Goal: Information Seeking & Learning: Learn about a topic

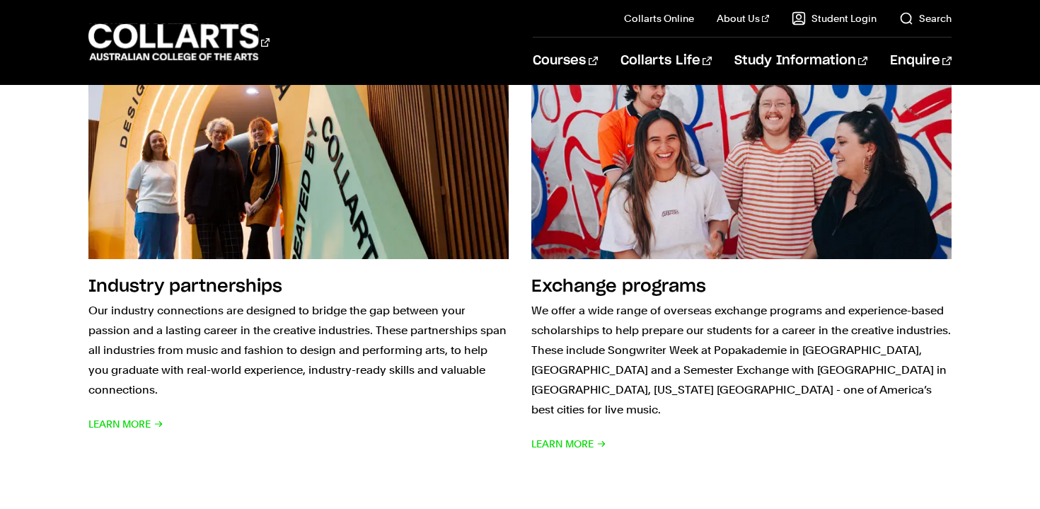
scroll to position [1319, 0]
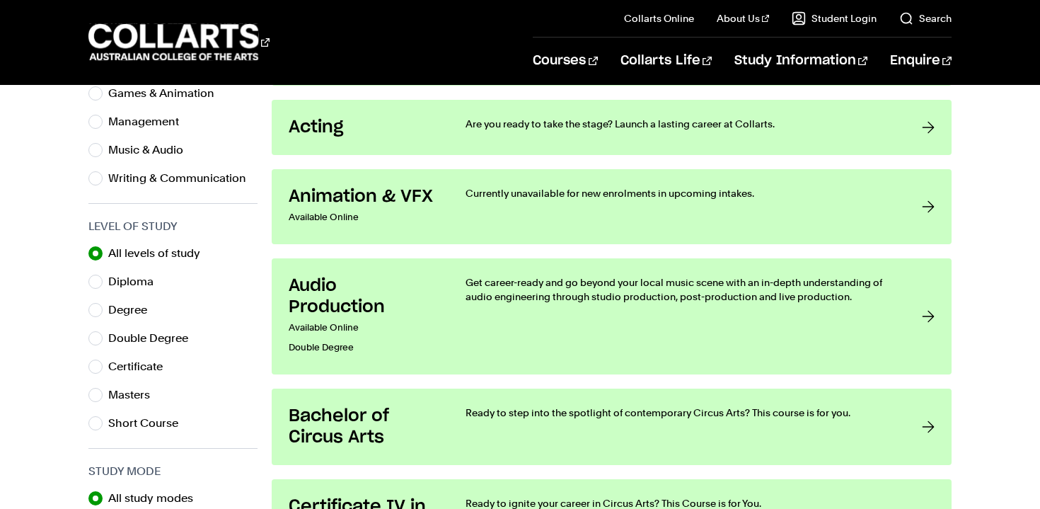
scroll to position [596, 0]
click at [157, 314] on label "Degree" at bounding box center [133, 309] width 50 height 20
click at [103, 314] on input "Degree" at bounding box center [95, 309] width 14 height 14
radio input "true"
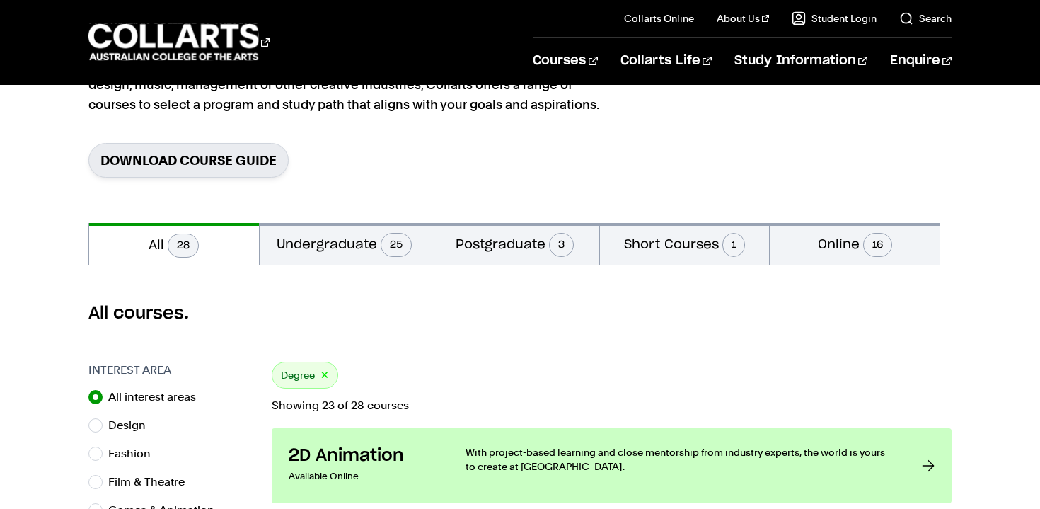
scroll to position [179, 0]
click at [387, 214] on section "Home Courses Courses Search for a course GO Our diverse creative industry progr…" at bounding box center [519, 64] width 863 height 316
click at [375, 272] on div "All courses." at bounding box center [520, 313] width 1040 height 96
click at [374, 253] on button "Undergraduate 25" at bounding box center [345, 243] width 170 height 42
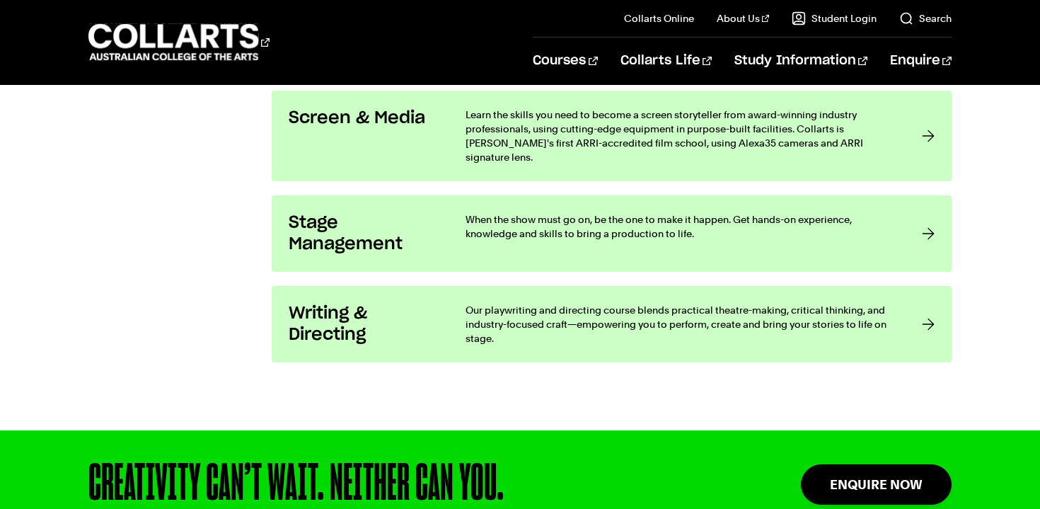
scroll to position [2580, 0]
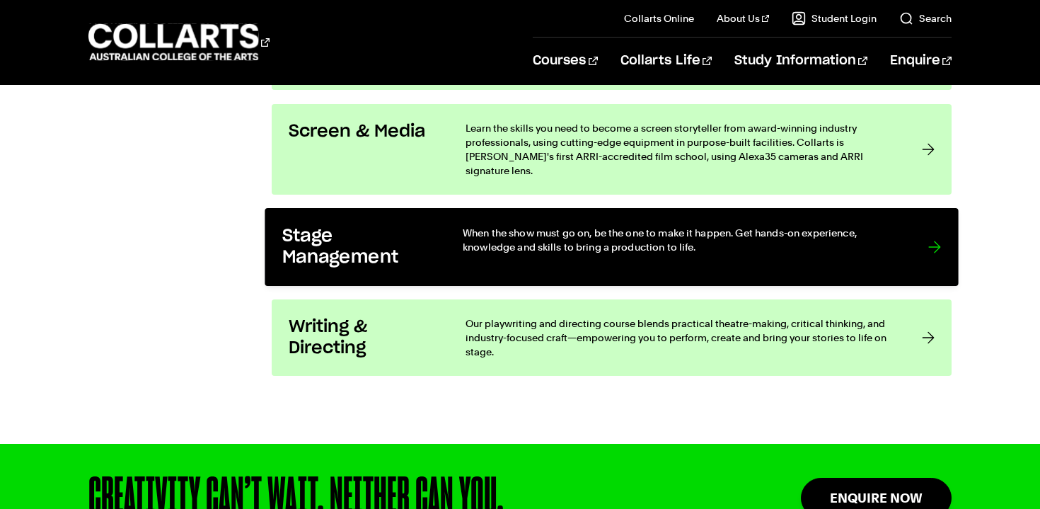
click at [336, 240] on h3 "Stage Management" at bounding box center [357, 247] width 151 height 43
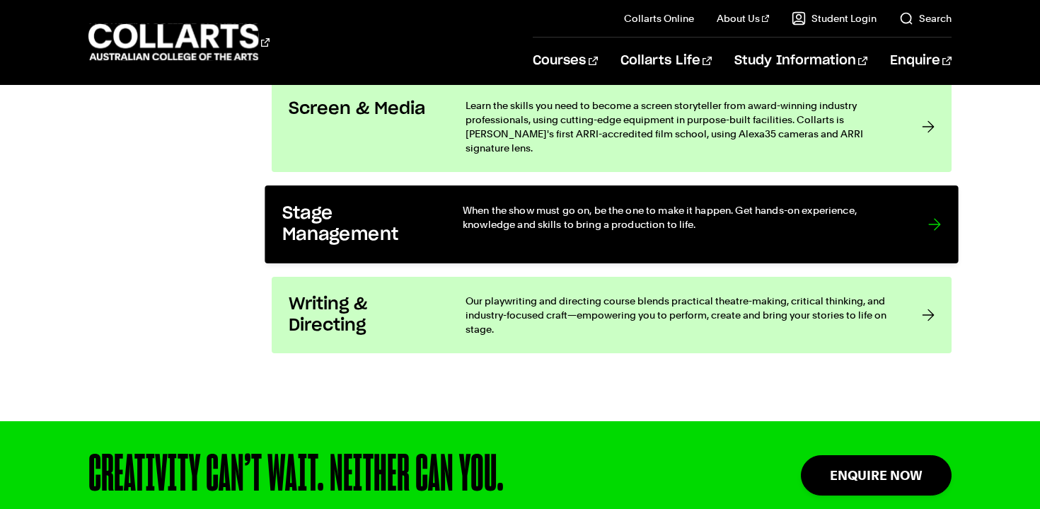
scroll to position [2606, 0]
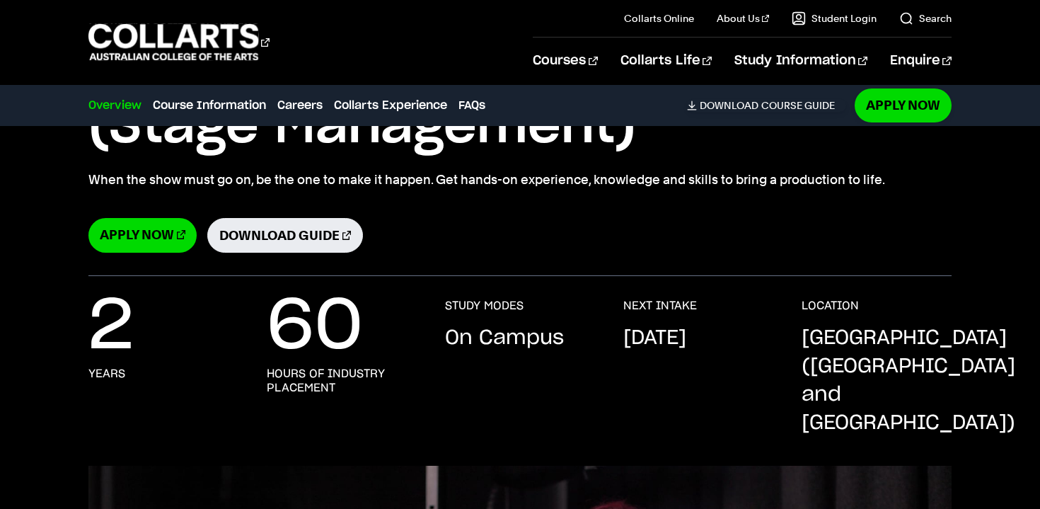
scroll to position [211, 0]
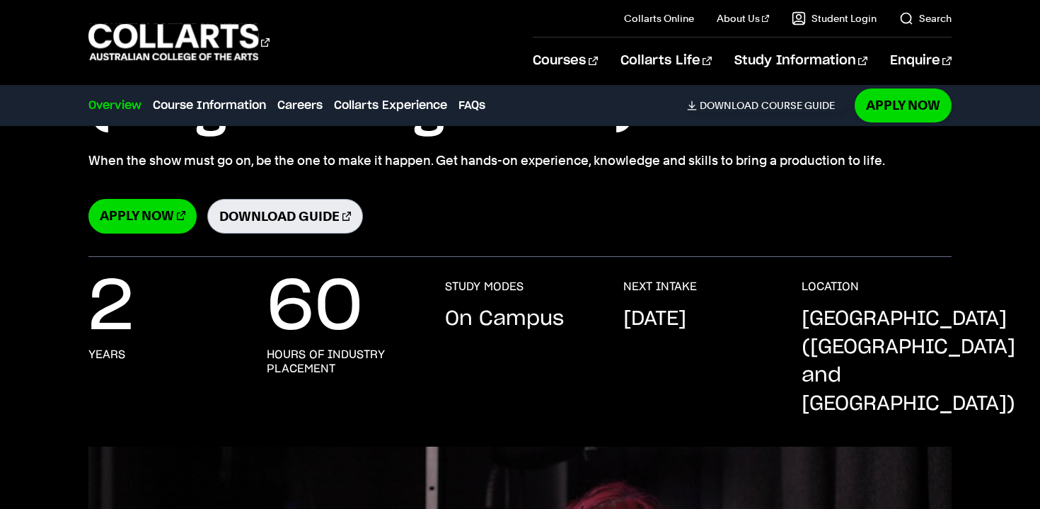
click at [253, 209] on link "Download Guide" at bounding box center [285, 216] width 156 height 35
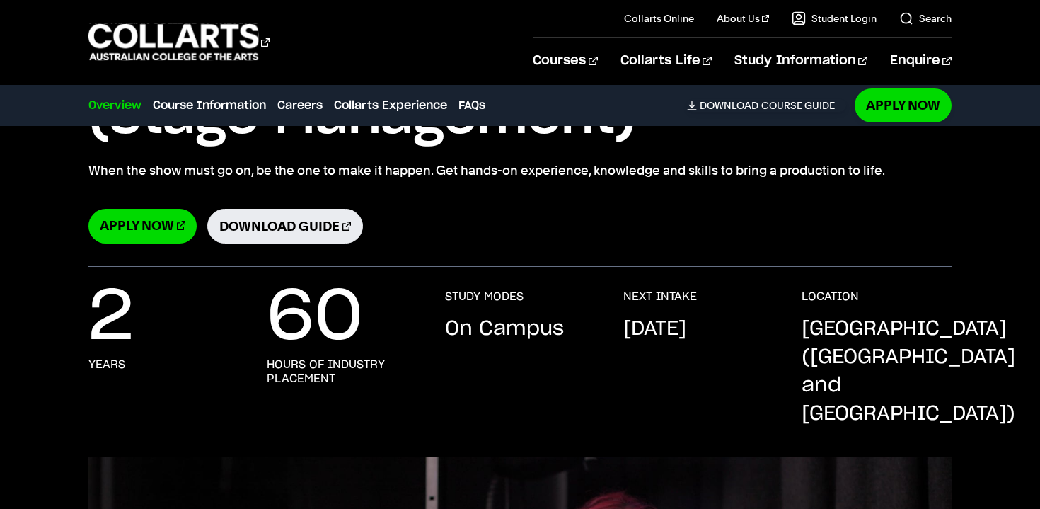
scroll to position [211, 0]
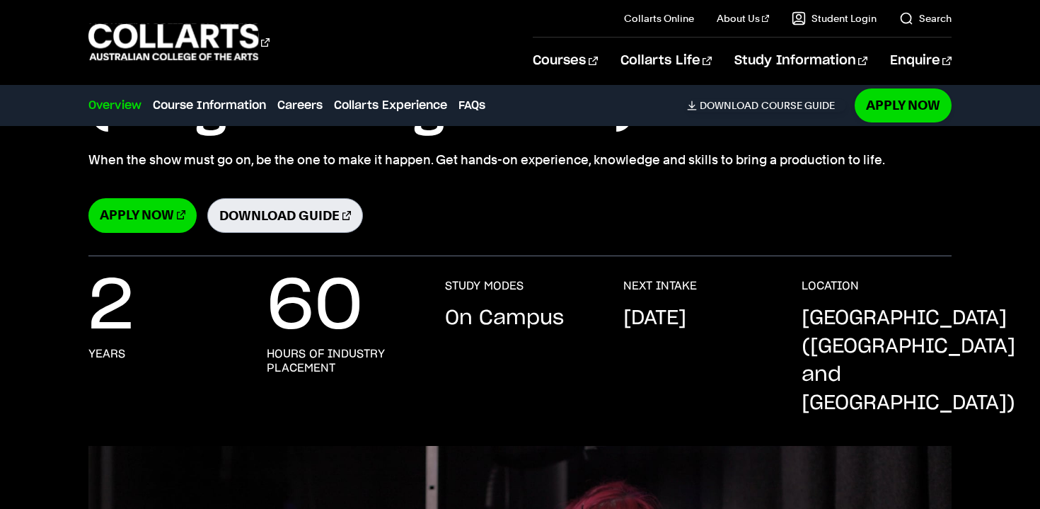
click at [260, 203] on link "Download Guide" at bounding box center [285, 215] width 156 height 35
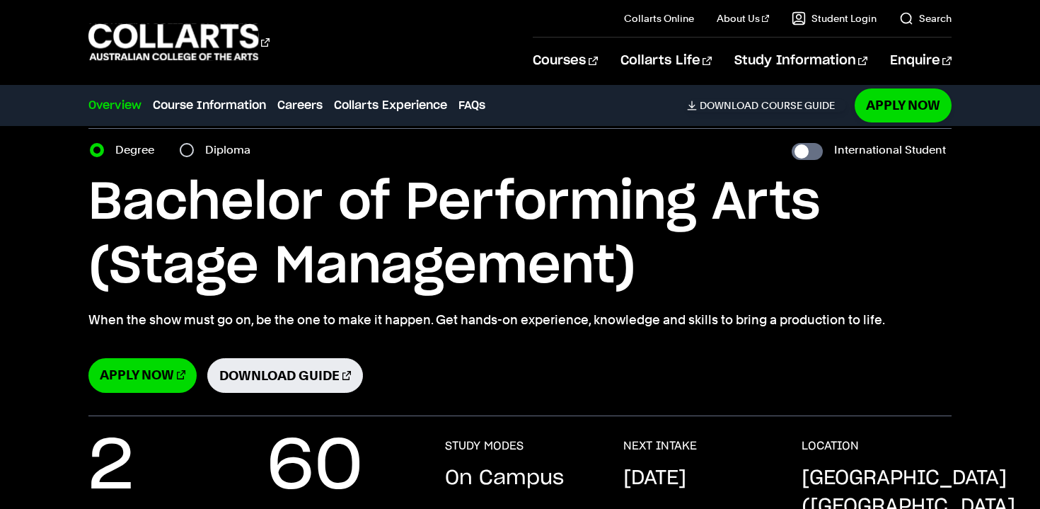
scroll to position [0, 0]
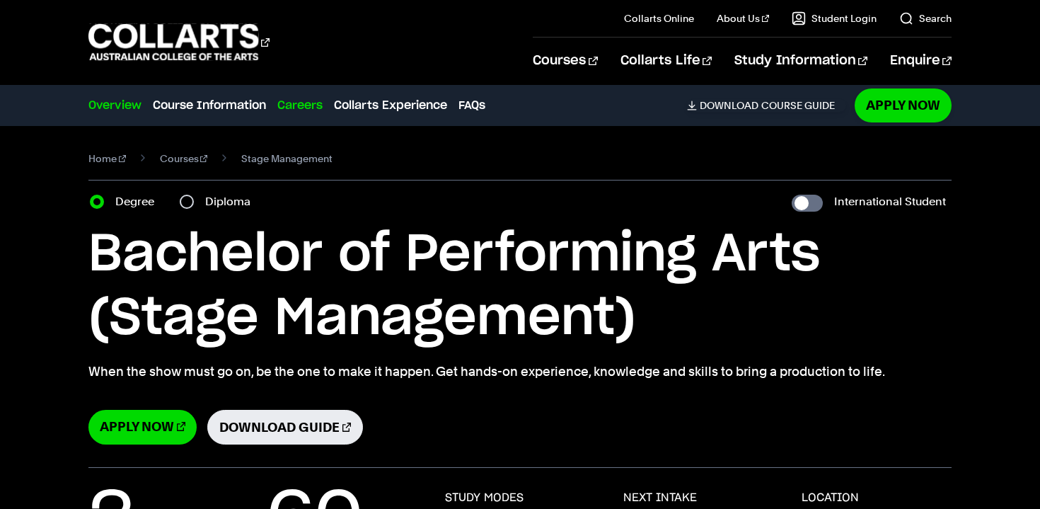
click at [302, 108] on link "Careers" at bounding box center [299, 105] width 45 height 17
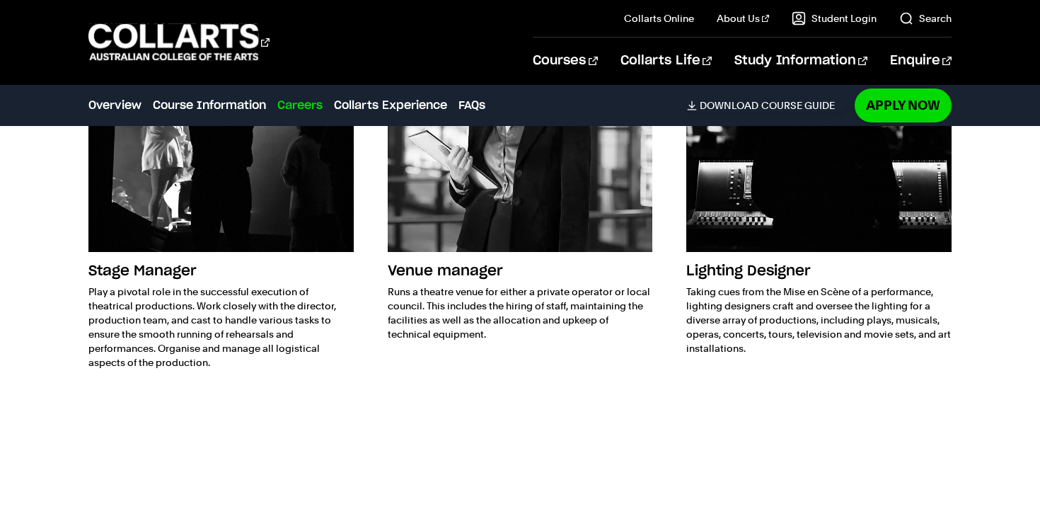
scroll to position [2471, 0]
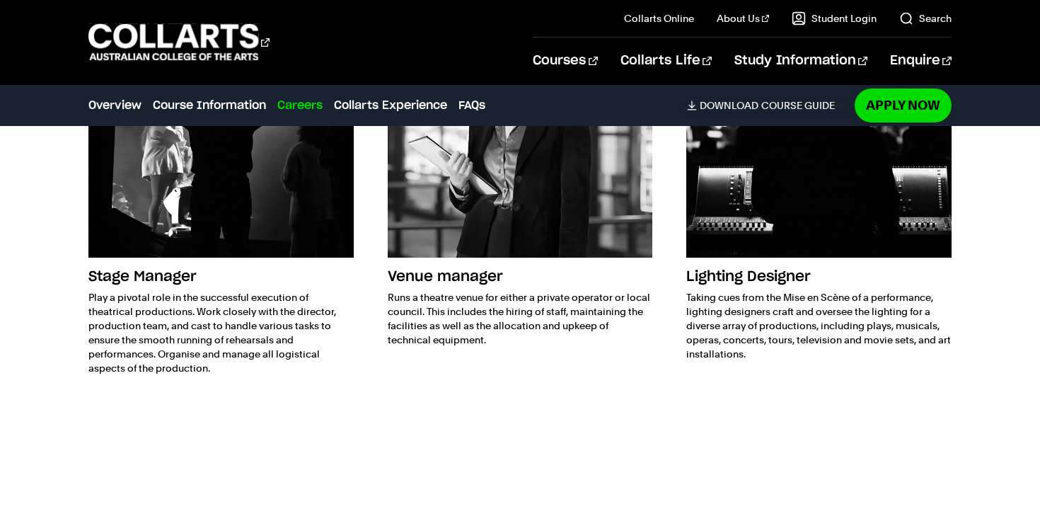
drag, startPoint x: 779, startPoint y: 329, endPoint x: 724, endPoint y: 286, distance: 70.6
click at [724, 290] on p "Taking cues from the Mise en Scène of a performance, lighting designers craft a…" at bounding box center [818, 325] width 265 height 71
click at [714, 290] on p "Taking cues from the Mise en Scène of a performance, lighting designers craft a…" at bounding box center [818, 325] width 265 height 71
drag, startPoint x: 681, startPoint y: 266, endPoint x: 770, endPoint y: 322, distance: 105.2
click at [770, 322] on div "Stage Manager Play a pivotal role in the successful execution of theatrical pro…" at bounding box center [519, 197] width 863 height 411
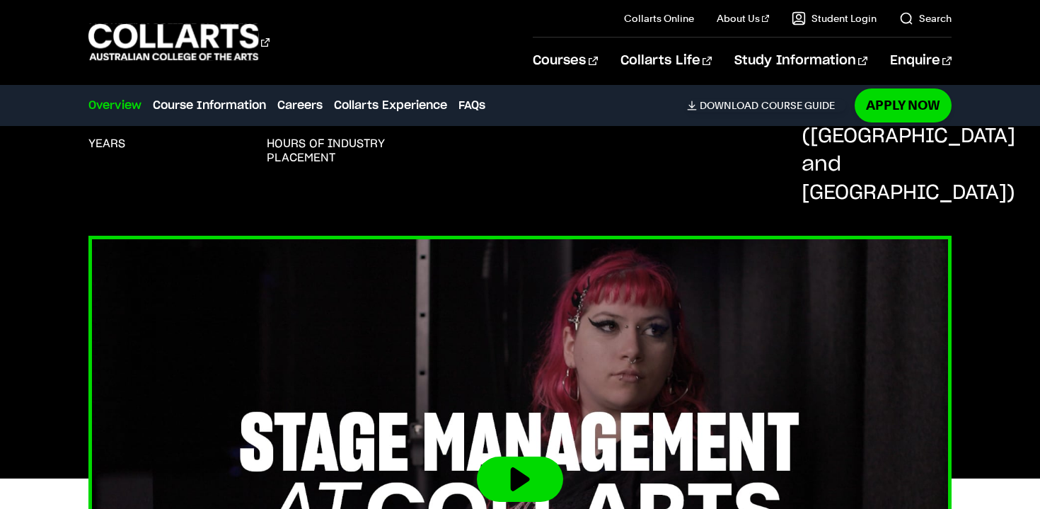
scroll to position [378, 0]
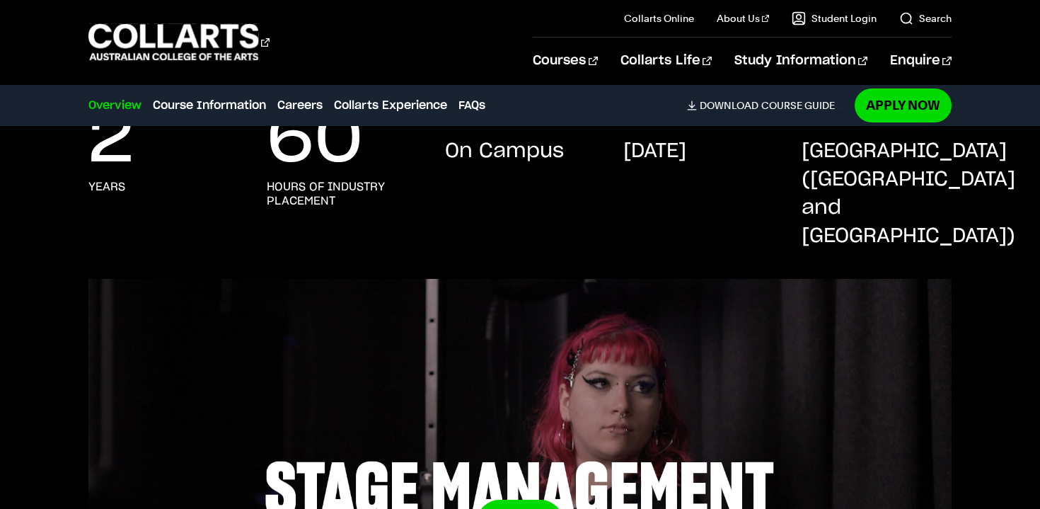
click at [758, 120] on div "Careers Overview Course Information Careers Collarts Experience FAQs Download C…" at bounding box center [467, 106] width 758 height 40
click at [743, 90] on div "Careers Overview Course Information Careers Collarts Experience FAQs Download C…" at bounding box center [467, 106] width 758 height 40
click at [741, 104] on span "Download" at bounding box center [729, 105] width 59 height 13
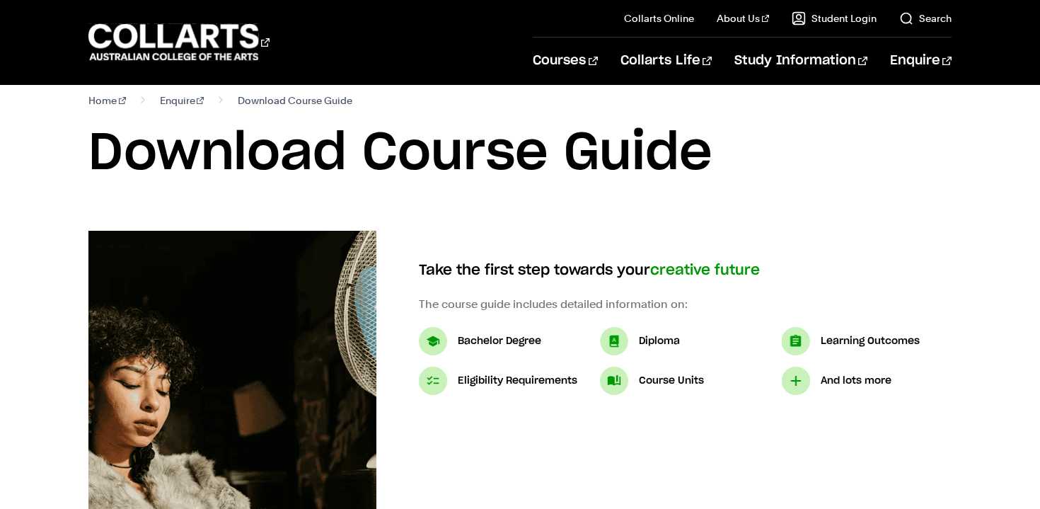
scroll to position [16, 0]
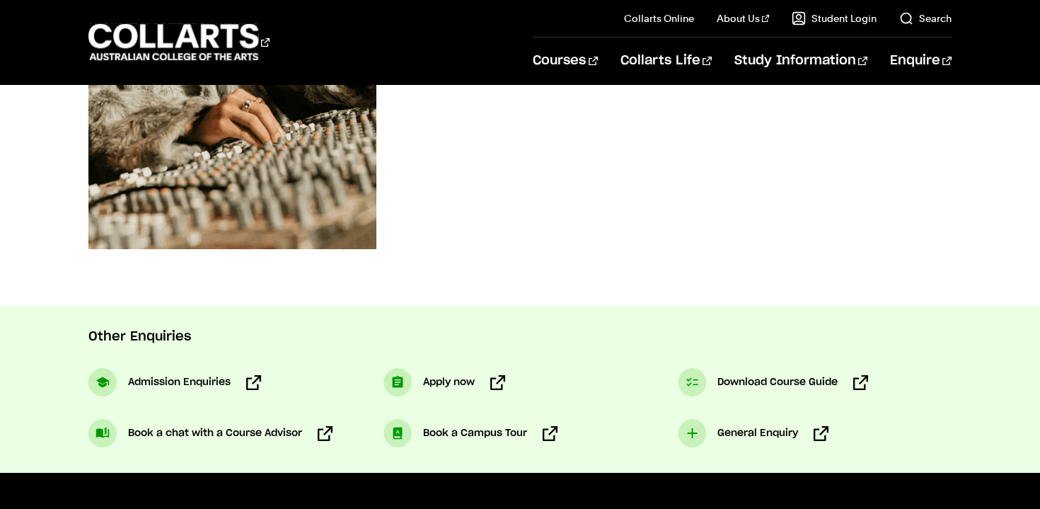
scroll to position [489, 0]
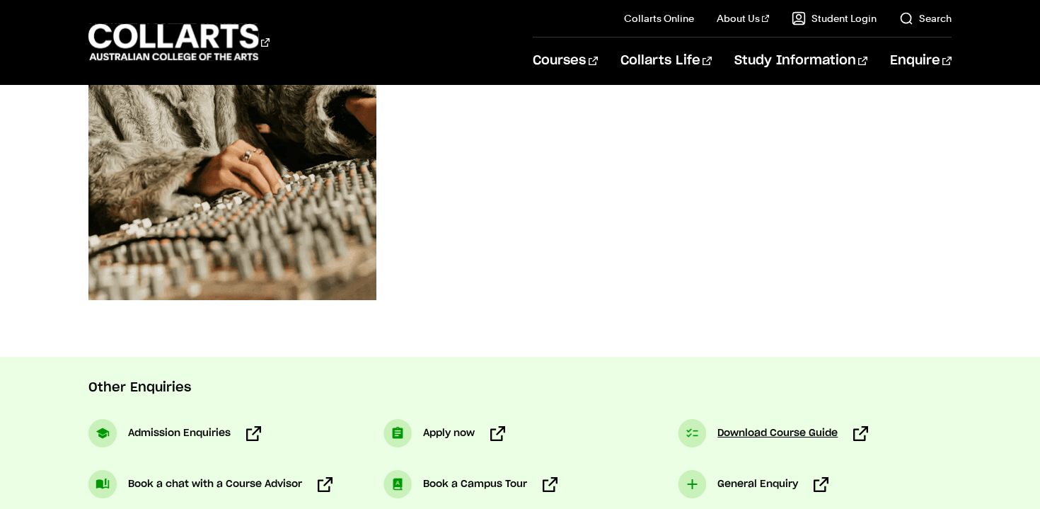
click at [735, 436] on span "Download Course Guide" at bounding box center [777, 432] width 120 height 17
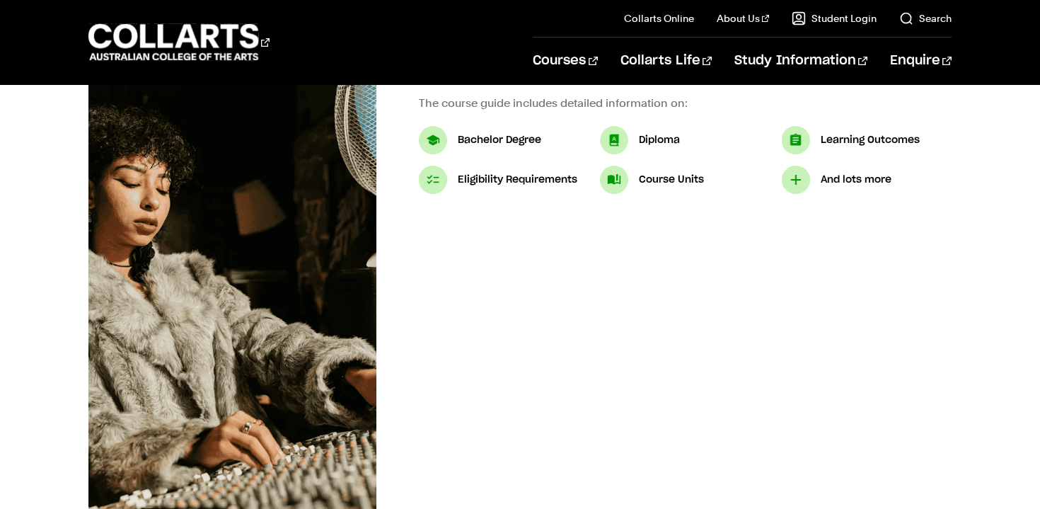
scroll to position [231, 0]
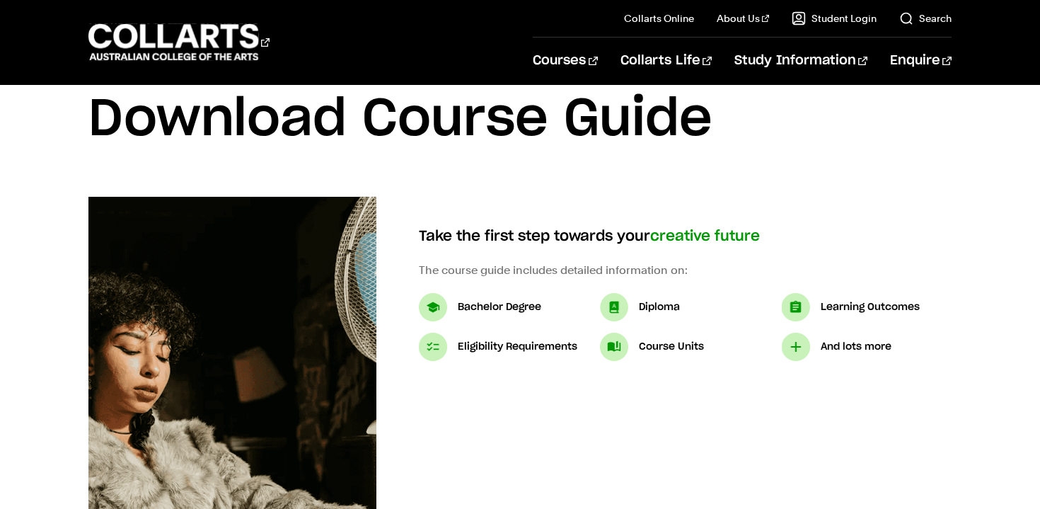
scroll to position [59, 0]
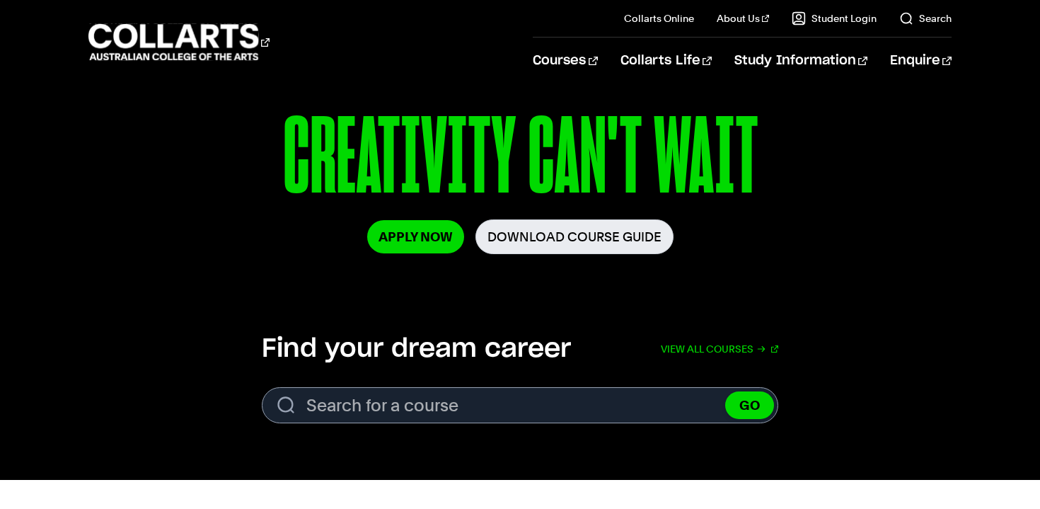
scroll to position [225, 0]
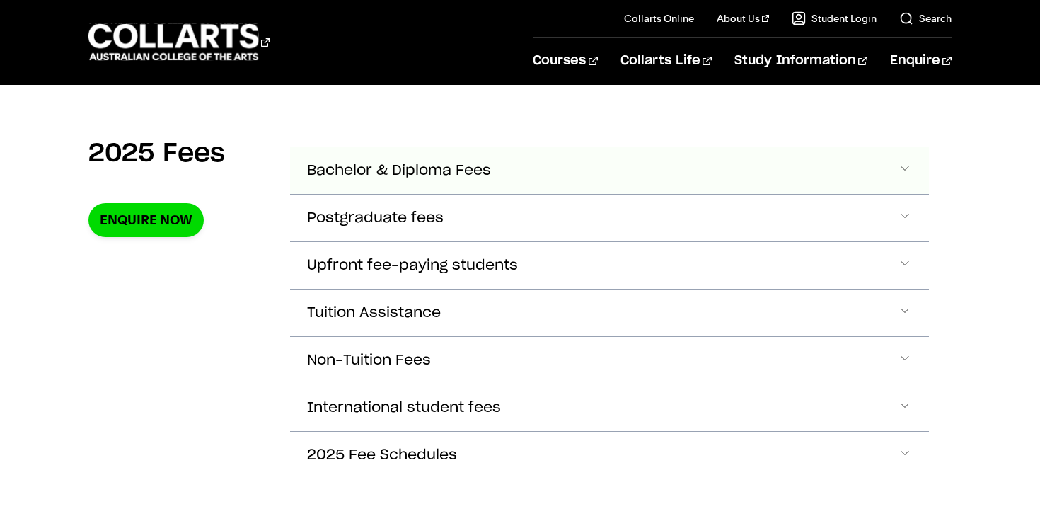
click at [534, 190] on button "Bachelor & Diploma Fees" at bounding box center [609, 170] width 639 height 47
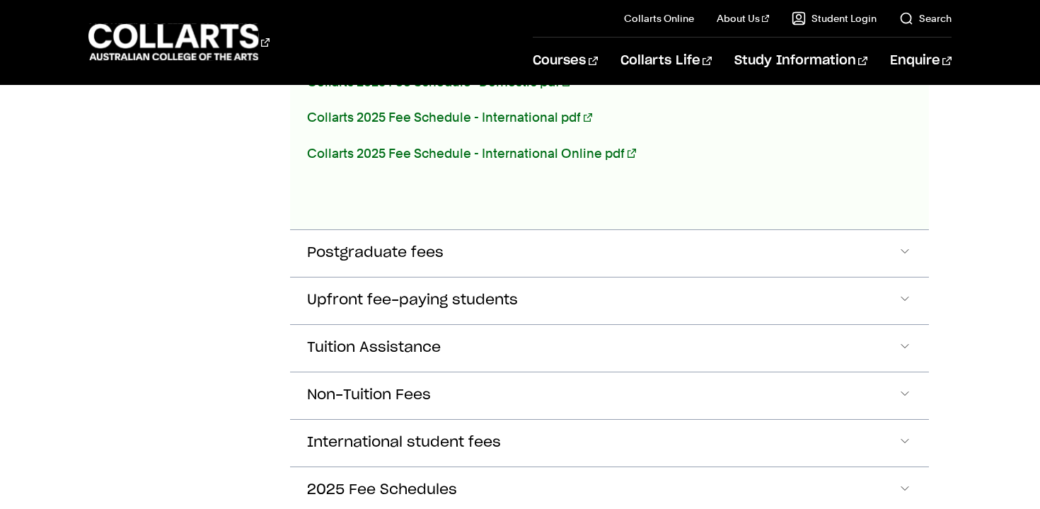
scroll to position [1016, 0]
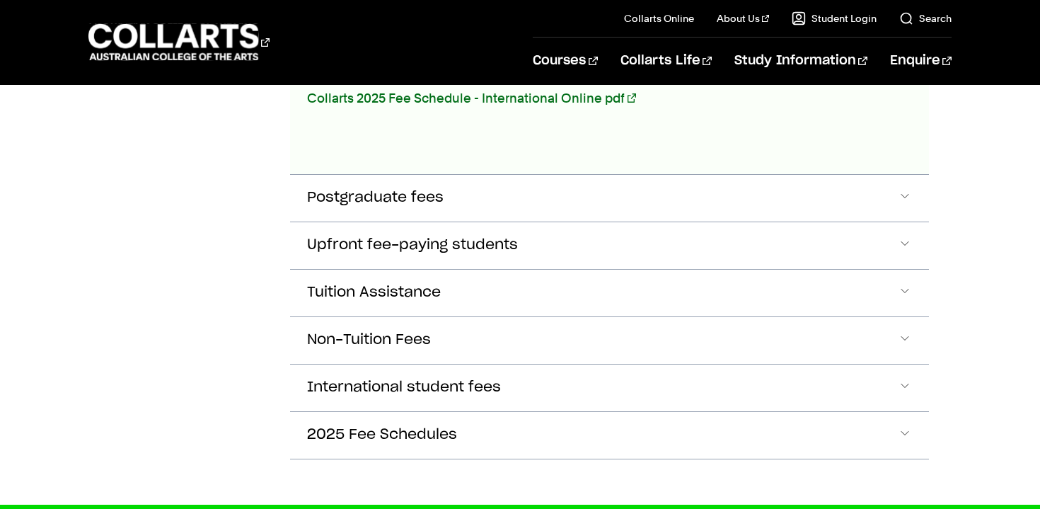
click at [532, 283] on button "Tuition Assistance" at bounding box center [609, 292] width 639 height 47
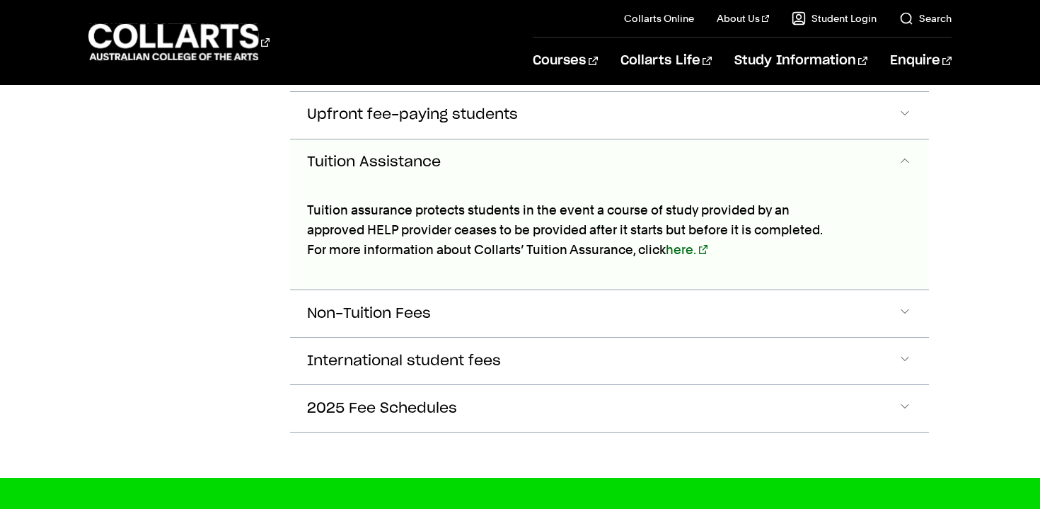
scroll to position [1157, 0]
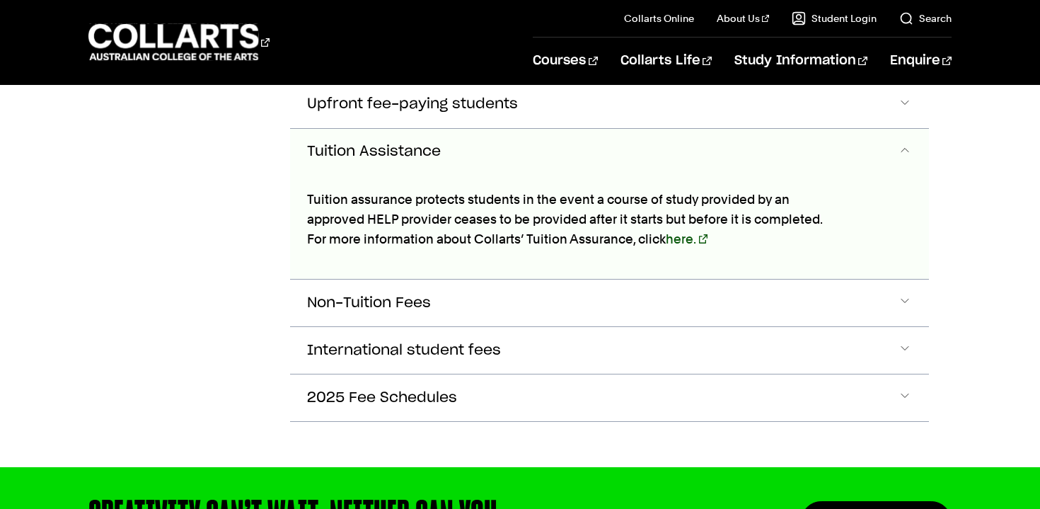
click at [676, 237] on link "here." at bounding box center [687, 238] width 42 height 15
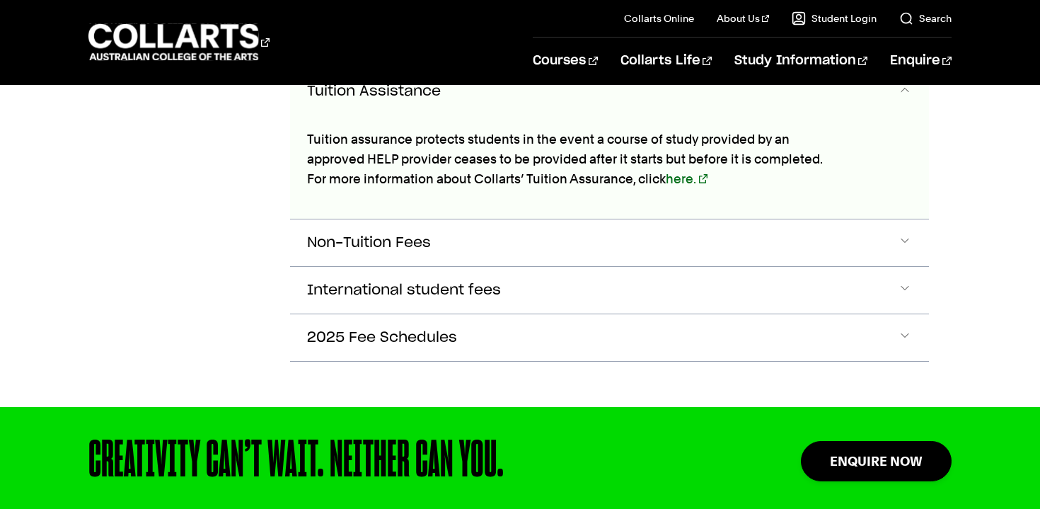
scroll to position [1218, 0]
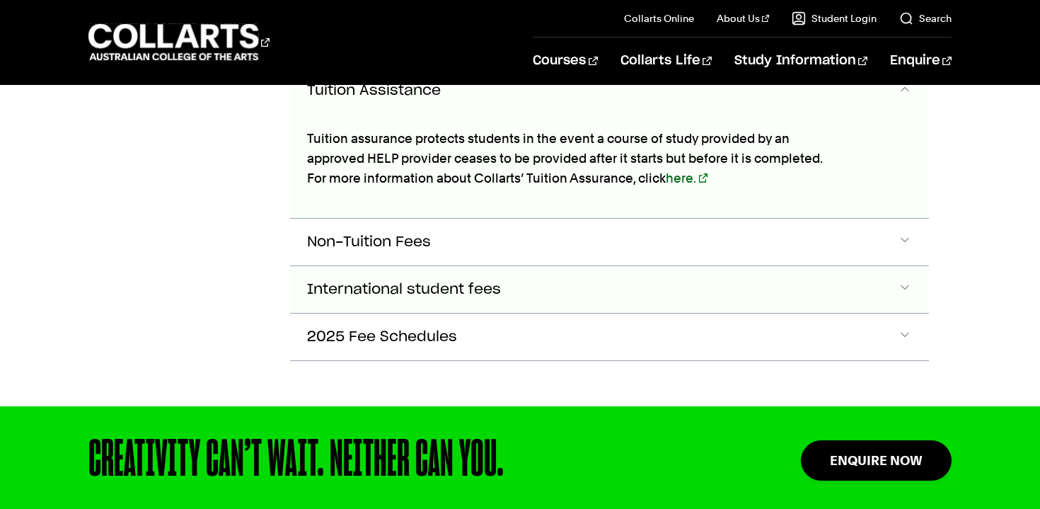
click at [669, 274] on button "International student fees" at bounding box center [609, 289] width 639 height 47
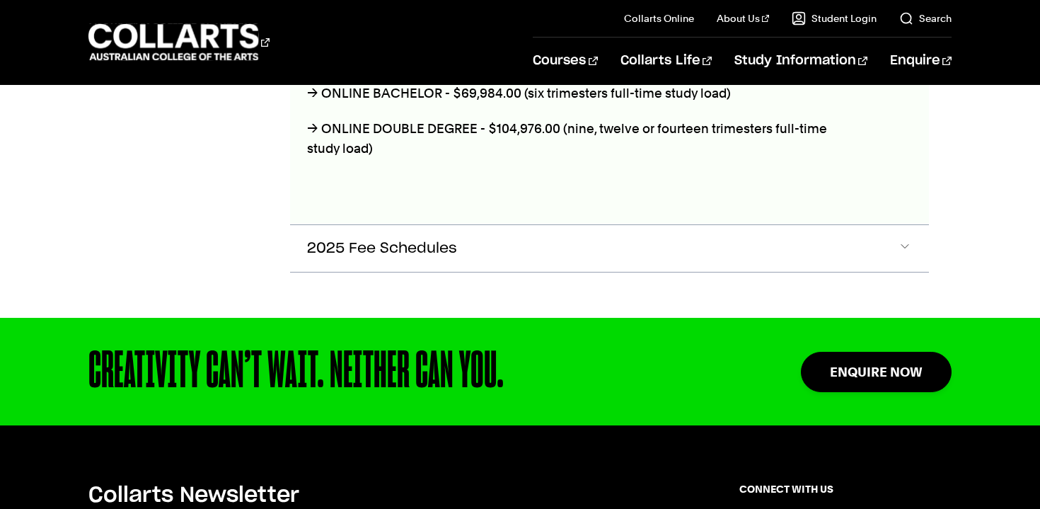
scroll to position [1948, 0]
